Goal: Task Accomplishment & Management: Manage account settings

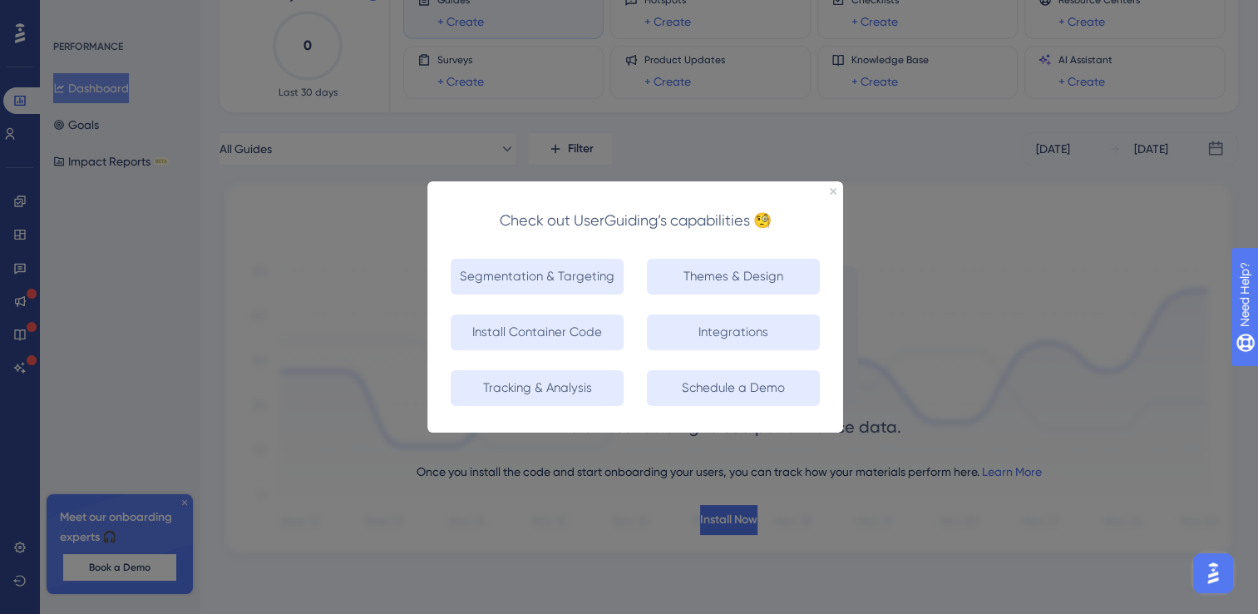
click at [832, 184] on div "Check out UserGuiding’s capabilities 🧐" at bounding box center [635, 212] width 416 height 64
click at [835, 197] on div "Check out UserGuiding’s capabilities 🧐" at bounding box center [635, 212] width 416 height 64
click at [835, 188] on icon "Close Preview" at bounding box center [833, 190] width 7 height 7
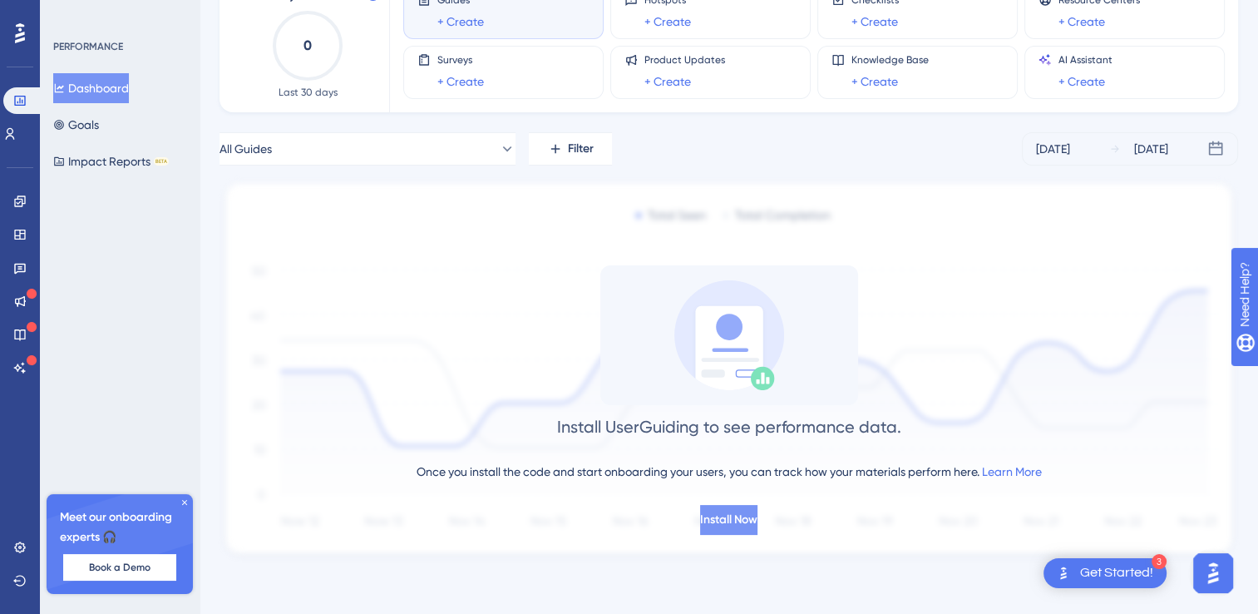
click at [722, 511] on span "Install Now" at bounding box center [728, 520] width 57 height 20
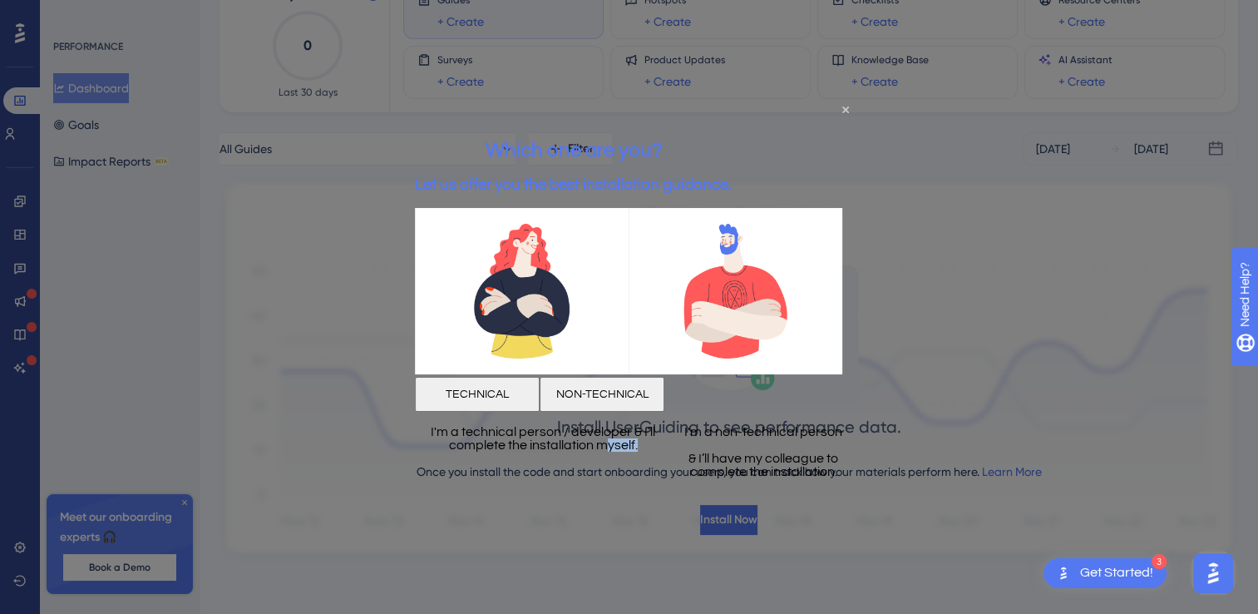
drag, startPoint x: 546, startPoint y: 510, endPoint x: 593, endPoint y: 508, distance: 46.6
click at [593, 491] on div "I'm a technical person / developer & I’ll complete the installation myself." at bounding box center [543, 451] width 256 height 80
drag, startPoint x: 593, startPoint y: 508, endPoint x: 516, endPoint y: 462, distance: 90.3
click at [516, 451] on p "I'm a technical person / developer & I’ll complete the installation myself." at bounding box center [543, 437] width 256 height 27
click at [527, 391] on button "TECHNICAL" at bounding box center [477, 393] width 125 height 35
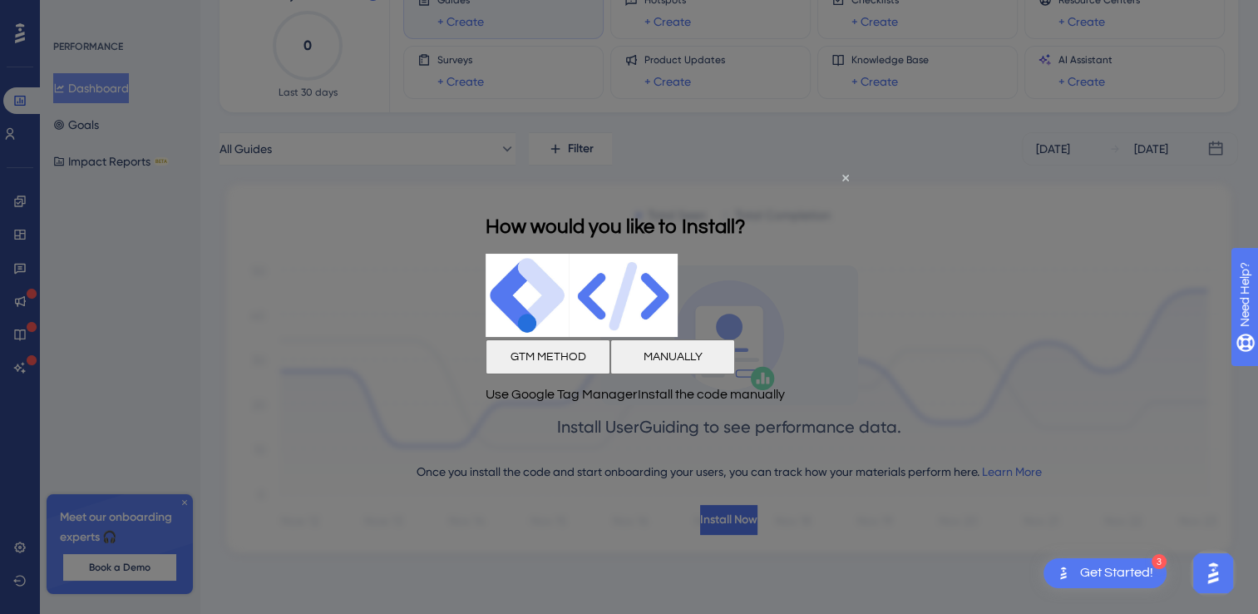
click at [575, 370] on button "GTM METHOD" at bounding box center [548, 356] width 125 height 35
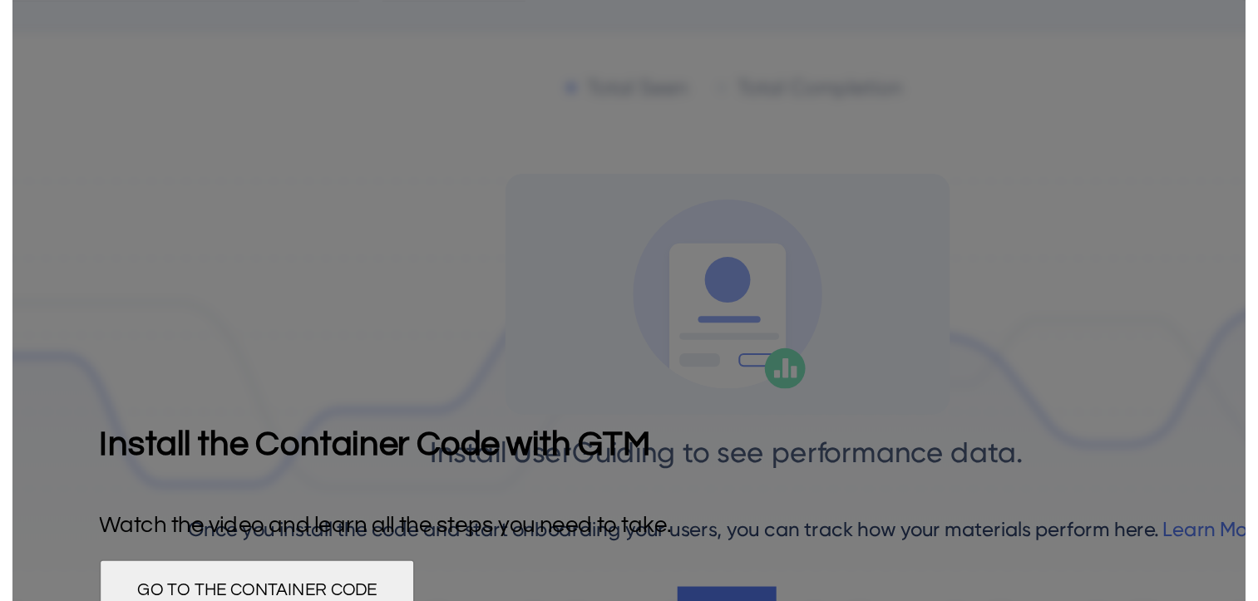
scroll to position [121, 0]
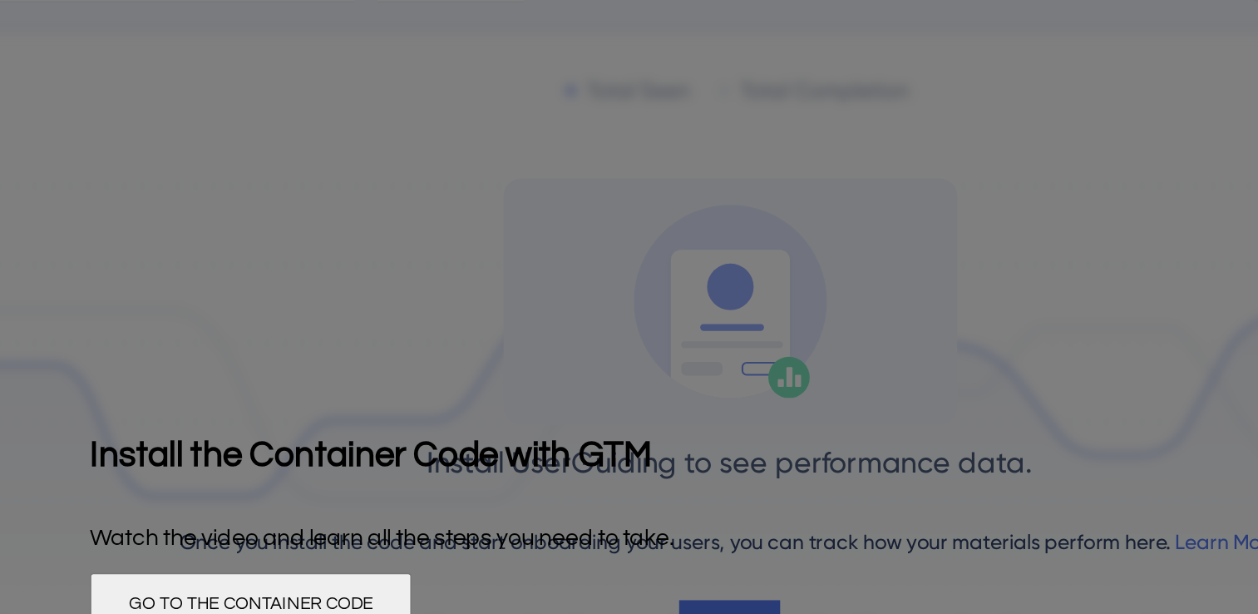
click at [273, 258] on button "GO TO THE CONTAINER CODE" at bounding box center [181, 270] width 183 height 37
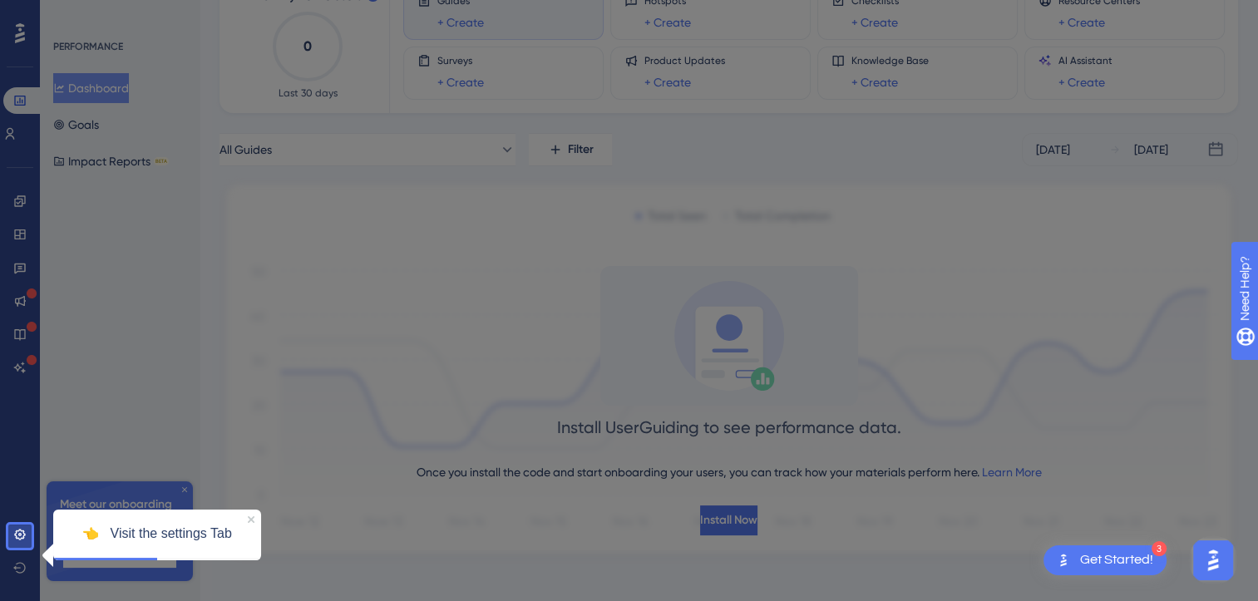
scroll to position [120, 0]
click at [17, 532] on icon at bounding box center [19, 534] width 13 height 13
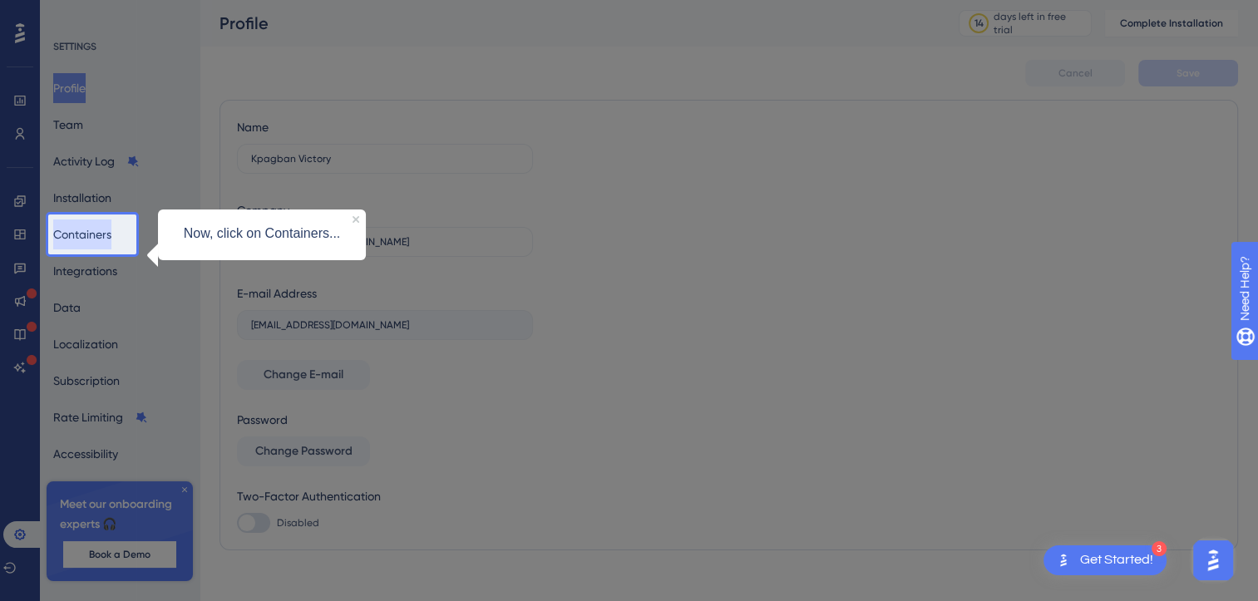
click at [93, 248] on button "Containers" at bounding box center [82, 235] width 58 height 30
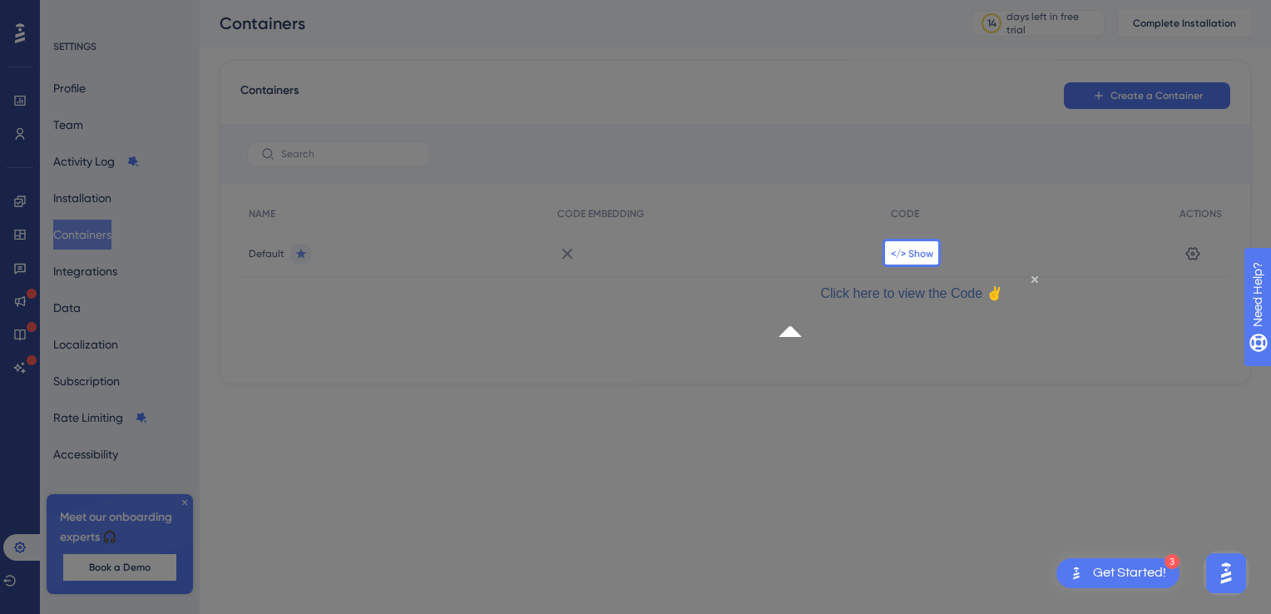
click at [911, 252] on span "</> Show" at bounding box center [912, 253] width 42 height 13
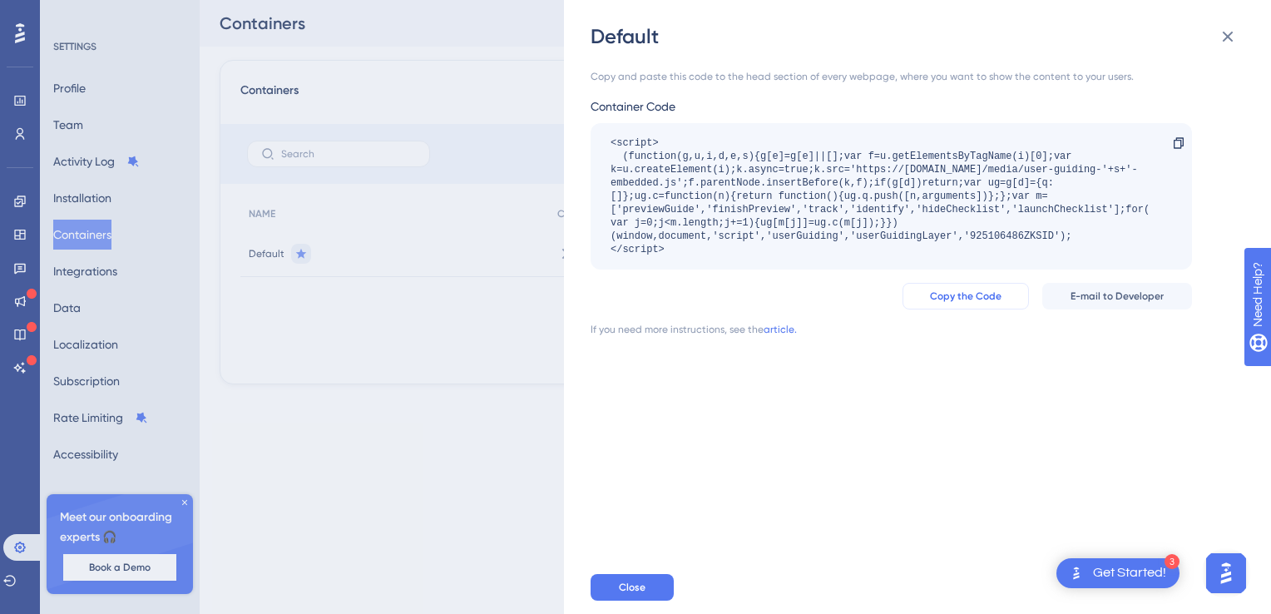
click at [948, 298] on span "Copy the Code" at bounding box center [966, 295] width 72 height 13
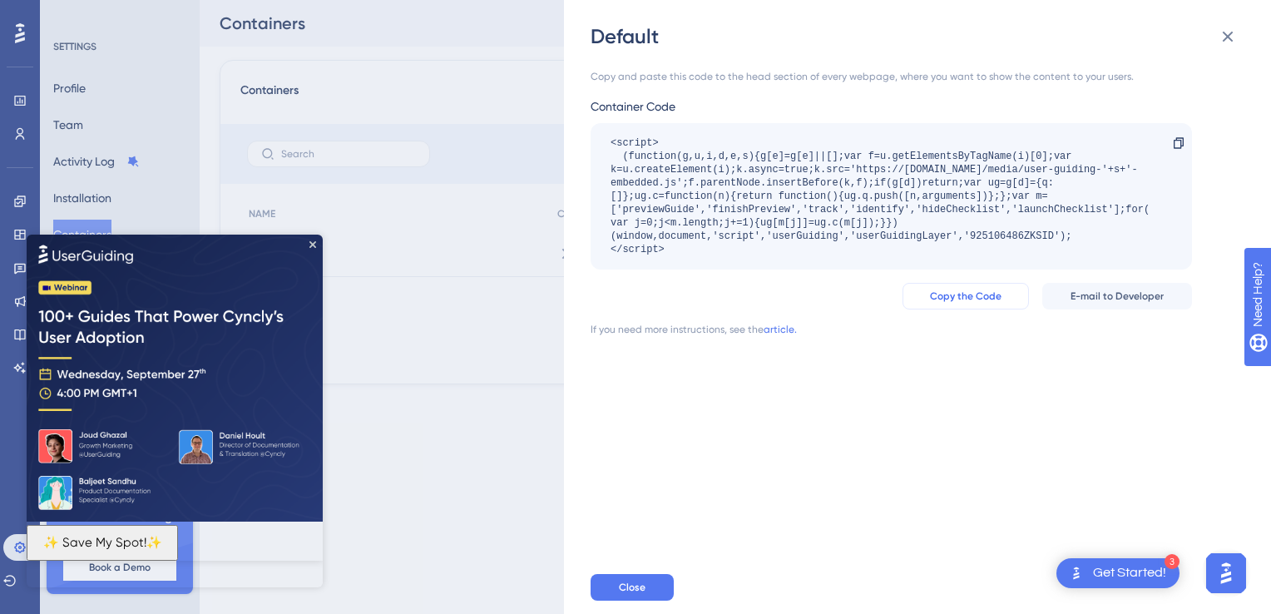
click at [971, 286] on button "Copy the Code" at bounding box center [965, 296] width 126 height 27
click at [615, 592] on button "Close" at bounding box center [631, 587] width 83 height 27
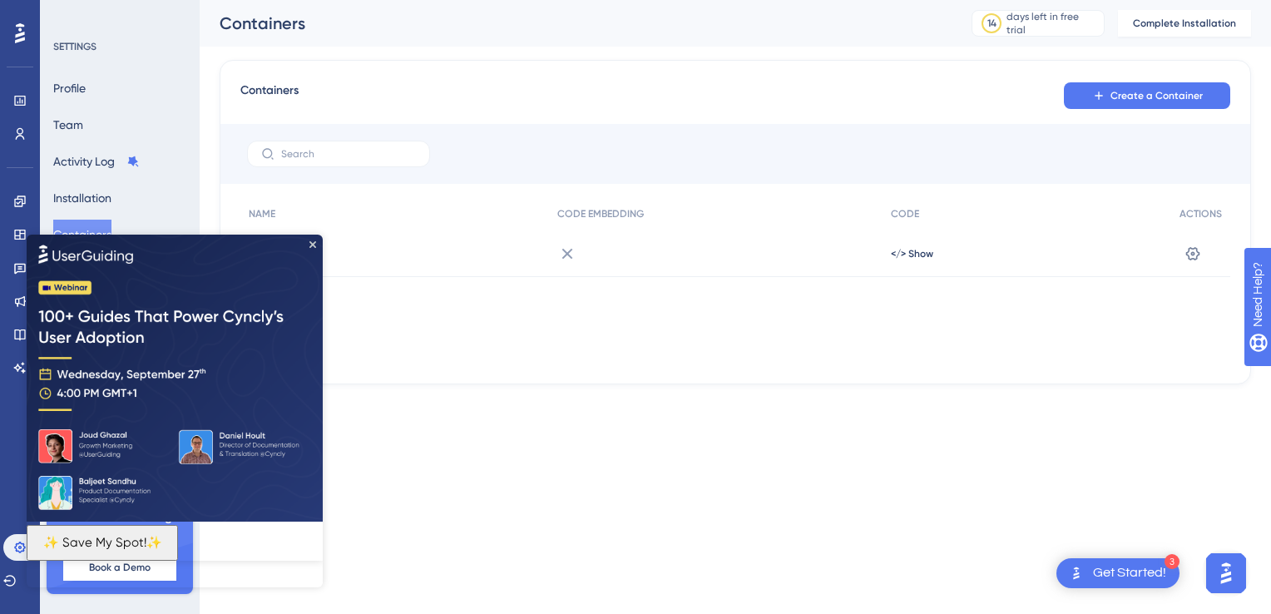
click at [313, 248] on img at bounding box center [175, 377] width 296 height 287
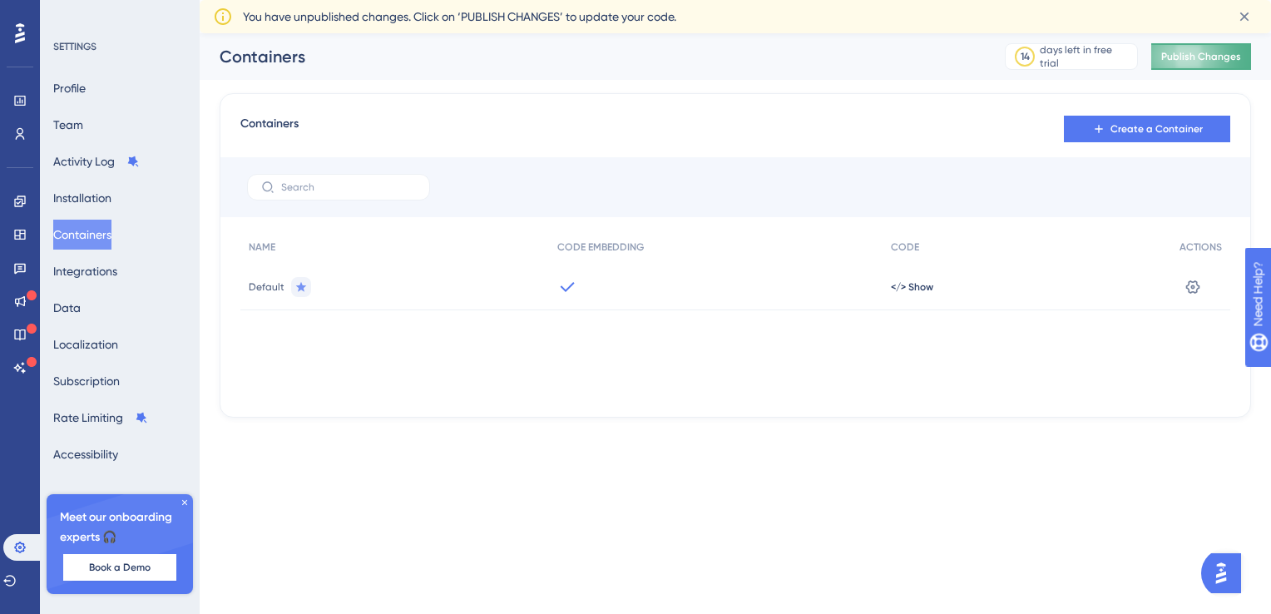
click at [1165, 62] on span "Publish Changes" at bounding box center [1201, 56] width 80 height 13
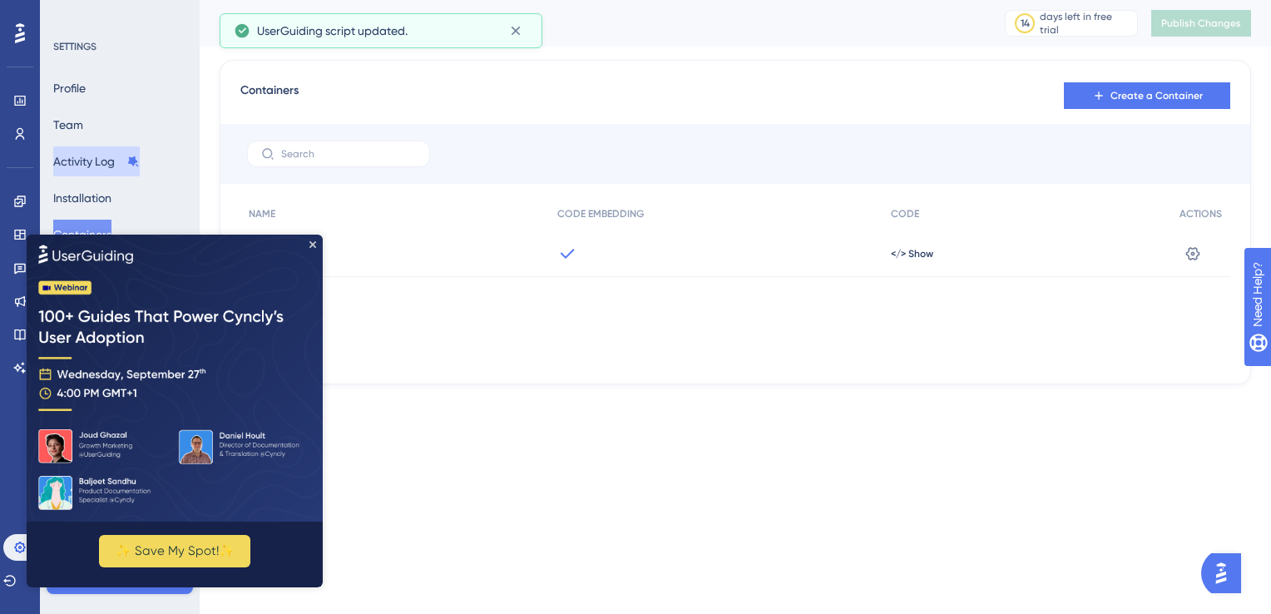
click at [120, 156] on button "Activity Log" at bounding box center [96, 161] width 86 height 30
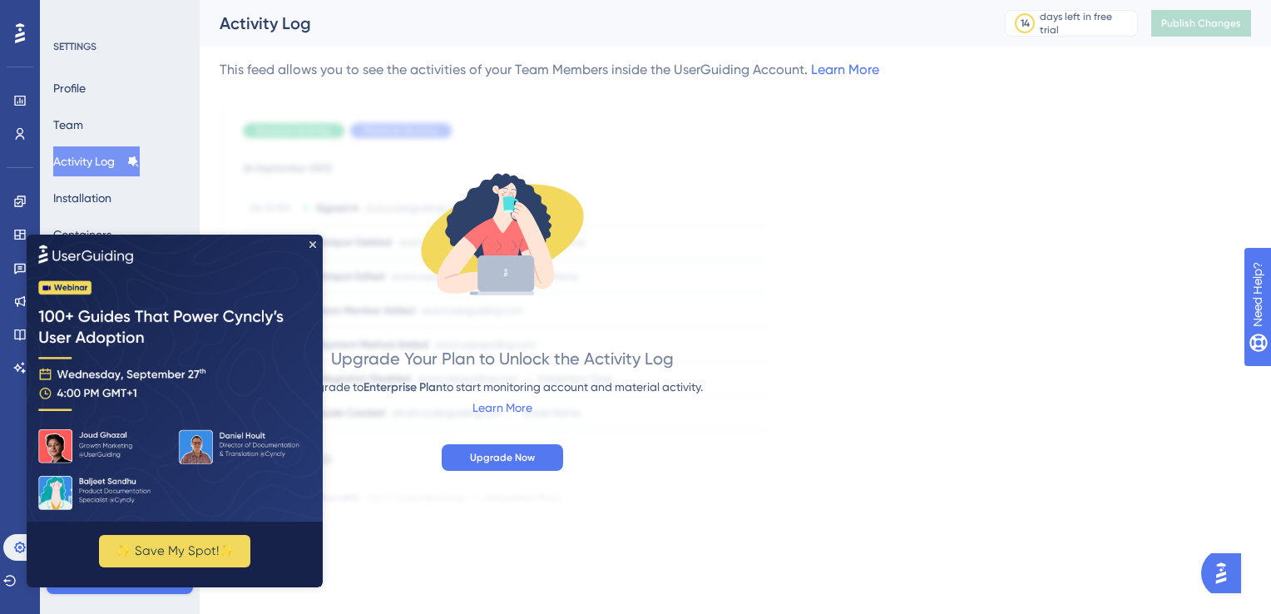
click at [317, 241] on img at bounding box center [175, 377] width 296 height 287
drag, startPoint x: 343, startPoint y: 466, endPoint x: 316, endPoint y: 251, distance: 216.2
click at [313, 241] on icon "Close Preview" at bounding box center [312, 243] width 7 height 7
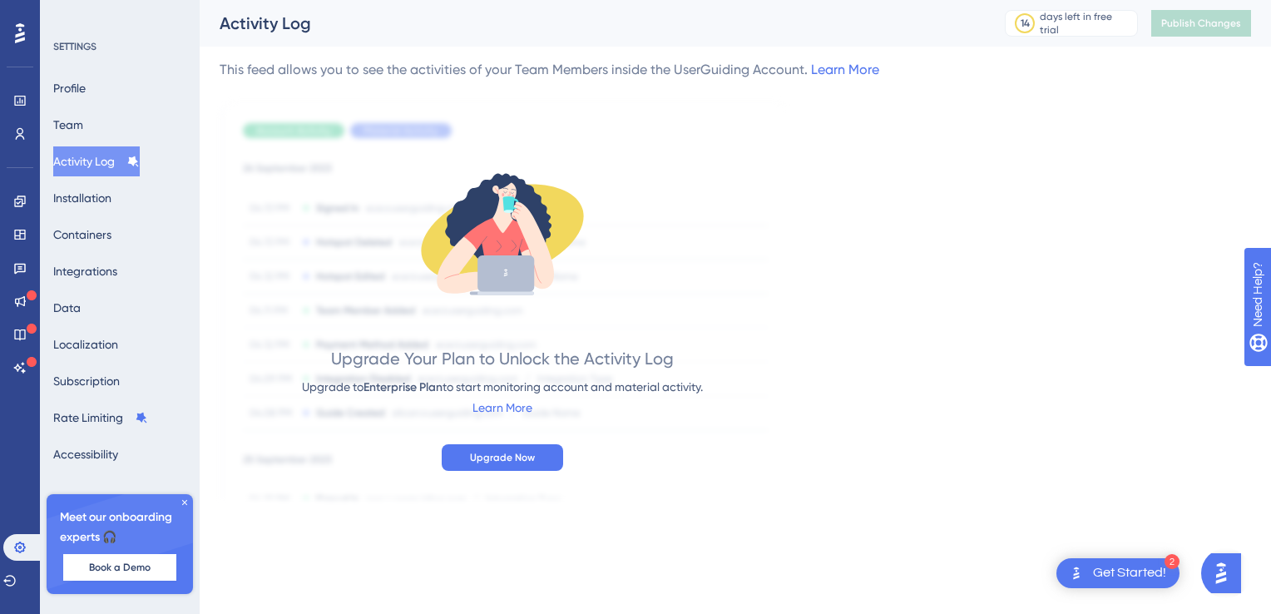
click at [313, 242] on div "Upgrade Your Plan to Unlock the Activity Log Upgrade to Enterprise Plan to star…" at bounding box center [502, 306] width 401 height 330
click at [351, 256] on div "Upgrade Your Plan to Unlock the Activity Log Upgrade to Enterprise Plan to star…" at bounding box center [502, 306] width 401 height 330
click at [83, 128] on button "Team" at bounding box center [68, 125] width 30 height 30
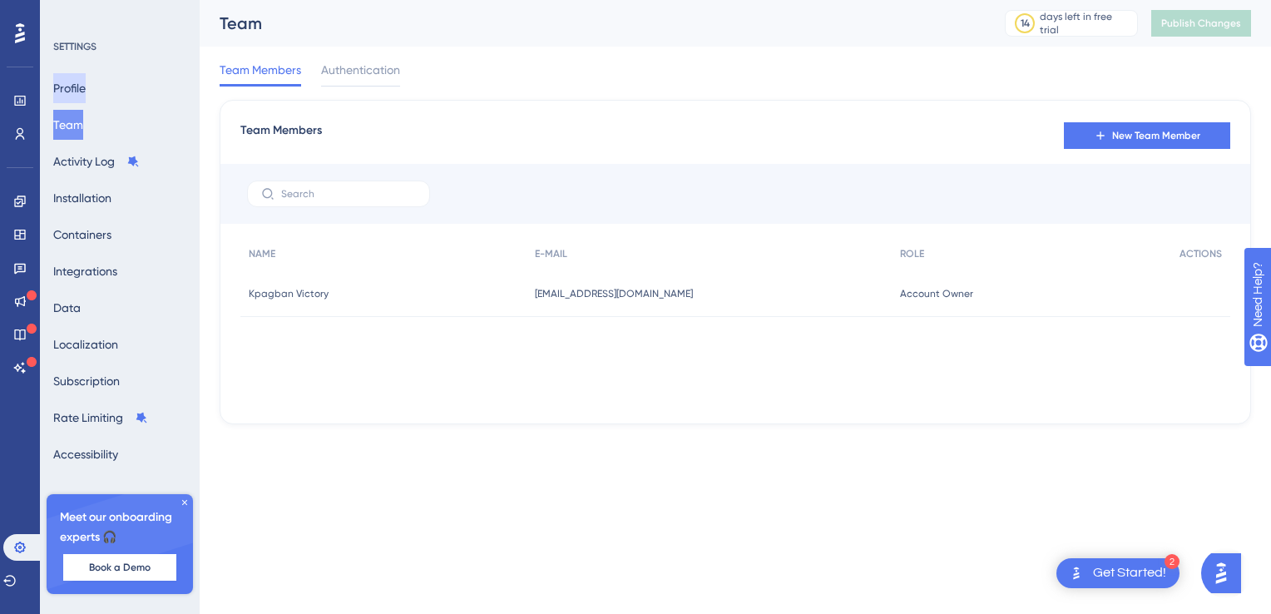
click at [86, 86] on button "Profile" at bounding box center [69, 88] width 32 height 30
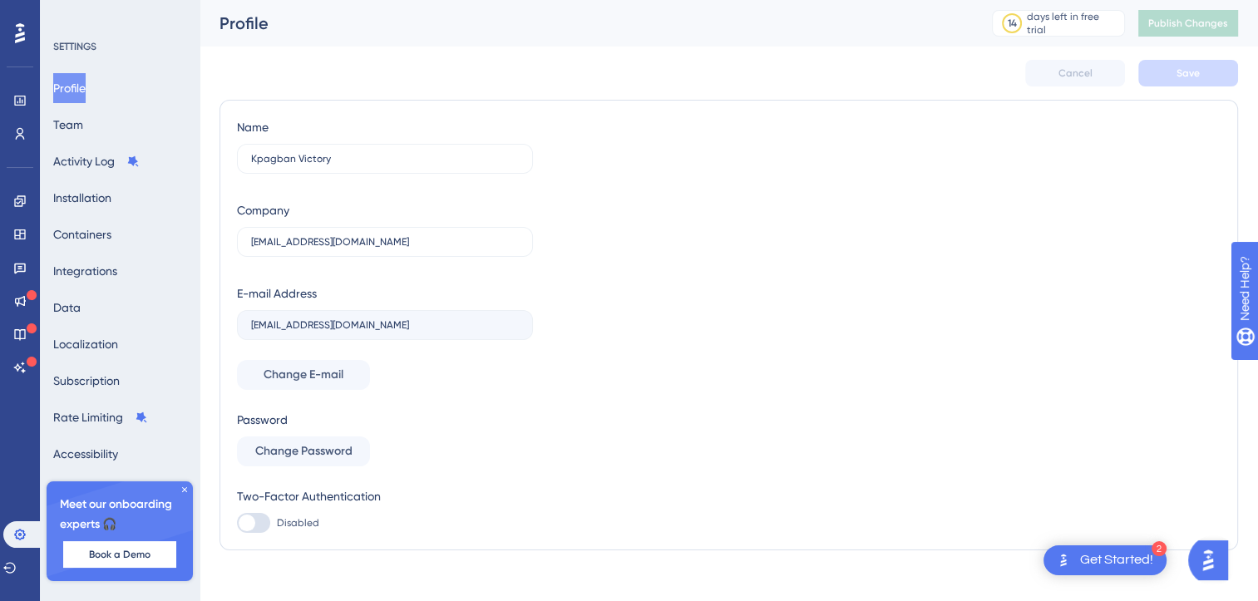
click at [1058, 564] on img "Open Get Started! checklist, remaining modules: 2" at bounding box center [1064, 560] width 20 height 20
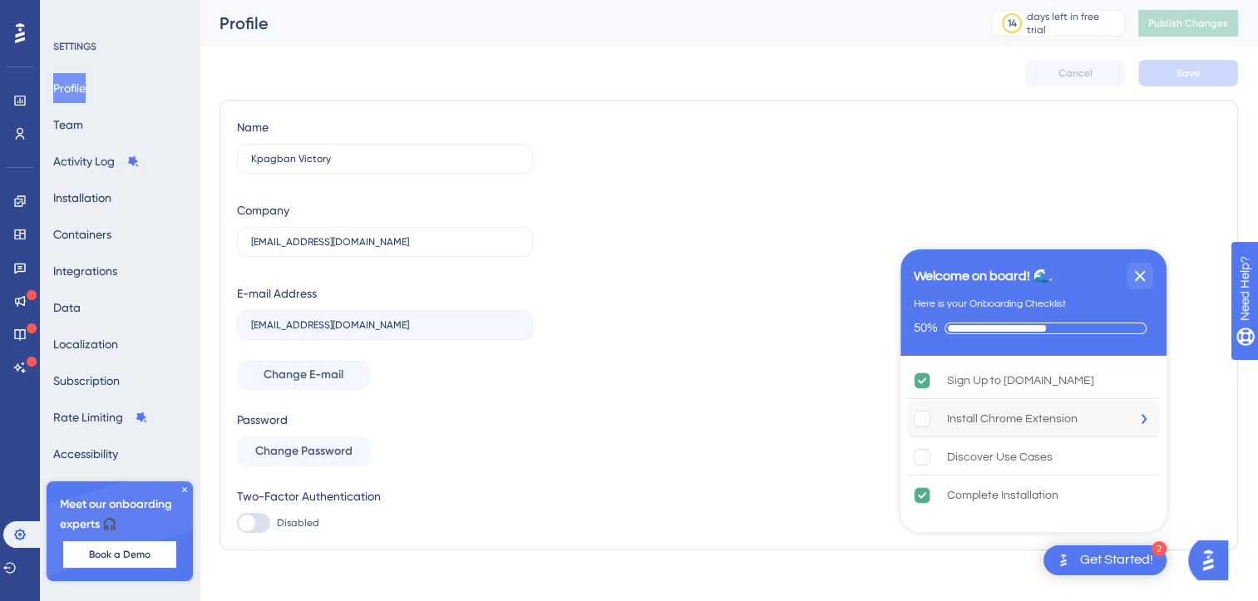
click at [925, 421] on rect "Install Chrome Extension is incomplete." at bounding box center [923, 419] width 16 height 16
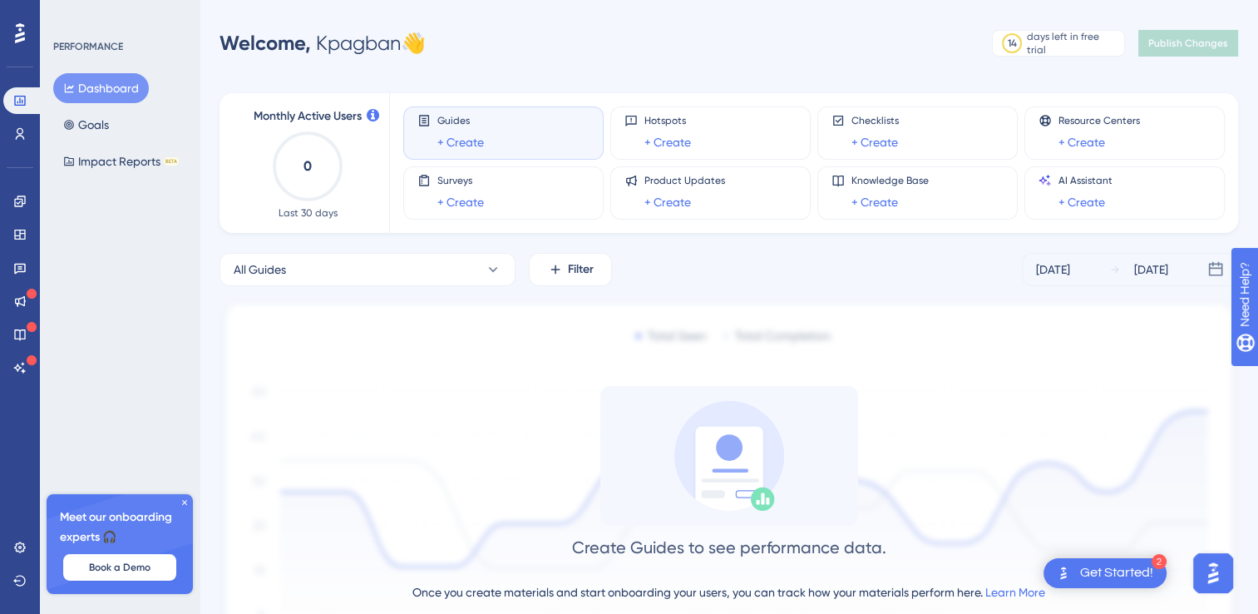
click at [1219, 579] on img "Open AI Assistant Launcher" at bounding box center [1213, 573] width 30 height 30
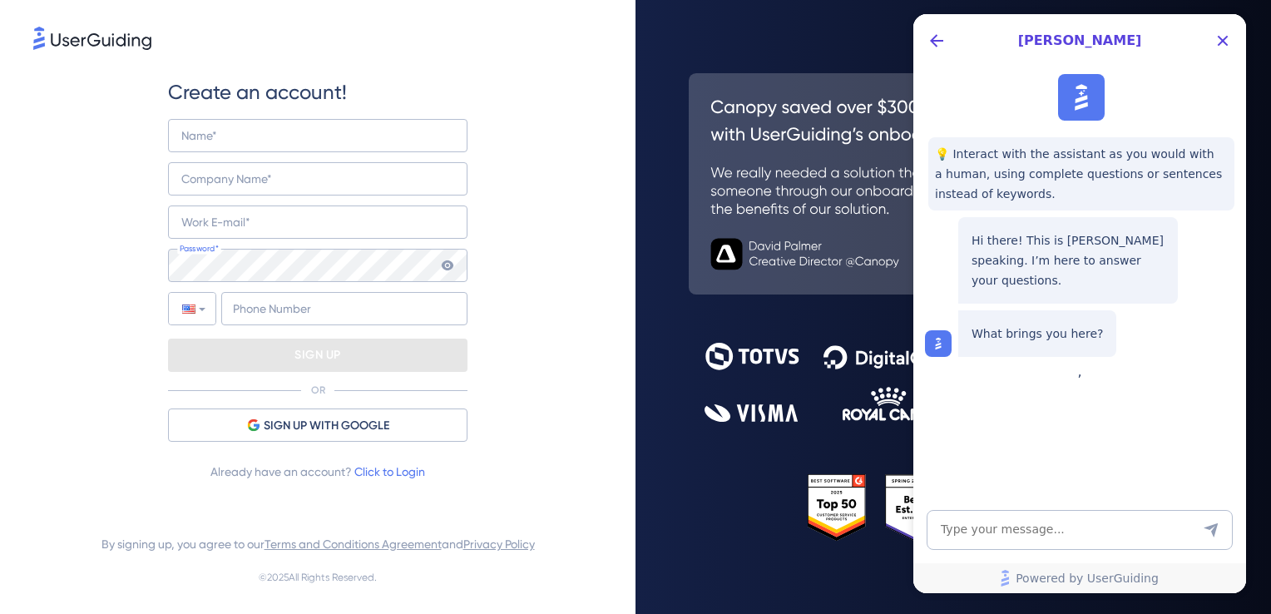
type input "+234"
